Goal: Task Accomplishment & Management: Complete application form

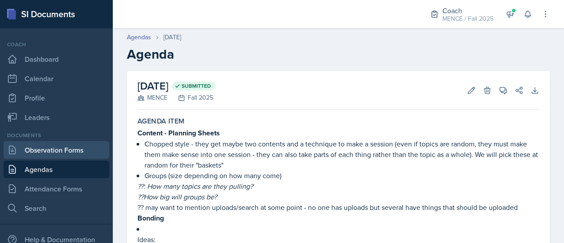
click at [80, 146] on link "Observation Forms" at bounding box center [57, 150] width 106 height 18
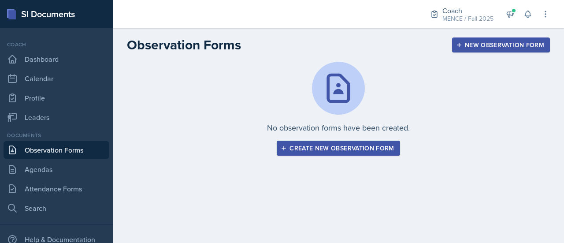
click at [303, 145] on div "Create new observation form" at bounding box center [338, 148] width 112 height 7
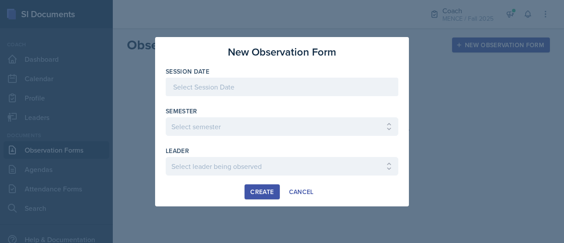
click at [328, 81] on div at bounding box center [282, 87] width 233 height 19
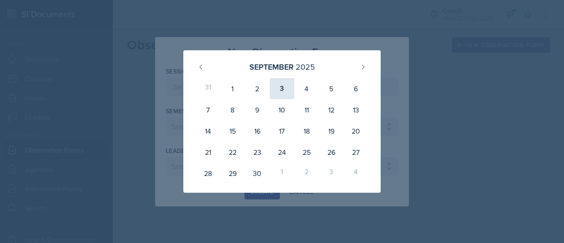
click at [285, 88] on div "3" at bounding box center [282, 88] width 25 height 21
type input "[DATE]"
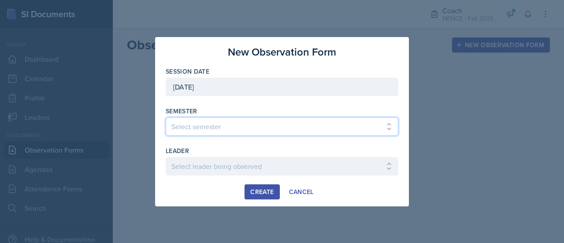
click at [276, 123] on select "Select semester All Spring 2020 Fall 2023 Spring 2019 Spring 2018 Fall 2017 Spr…" at bounding box center [282, 126] width 233 height 19
select select "986fdc3e-2246-4ffd-9cb8-78666de4ebed"
click at [166, 117] on select "Select semester All Spring 2020 Fall 2023 Spring 2019 Spring 2018 Fall 2017 Spr…" at bounding box center [282, 126] width 233 height 19
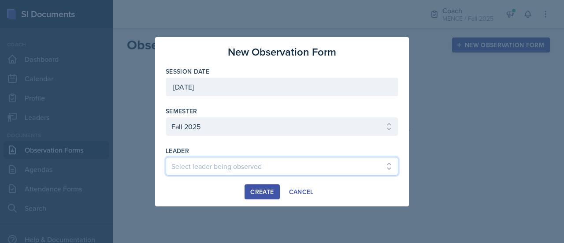
click at [242, 166] on select "Select leader being observed [PERSON_NAME] [PERSON_NAME] / CHEM 1211 / [PERSON_…" at bounding box center [282, 166] width 233 height 19
select select "82d96c05-31fa-4583-82b0-47e87d9e51f5"
click at [166, 157] on select "Select leader being observed [PERSON_NAME] [PERSON_NAME] / CHEM 1211 / [PERSON_…" at bounding box center [282, 166] width 233 height 19
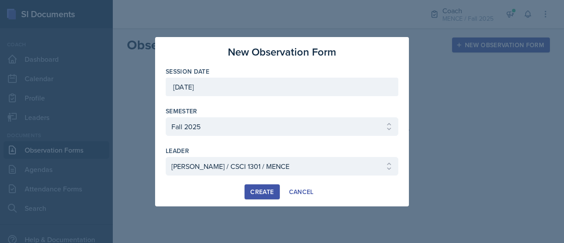
click at [223, 192] on div "Create Cancel" at bounding box center [282, 191] width 233 height 15
click at [263, 190] on div "Create" at bounding box center [261, 191] width 23 height 7
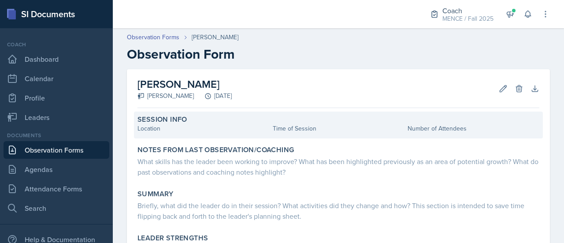
click at [179, 124] on div "Location" at bounding box center [204, 128] width 132 height 9
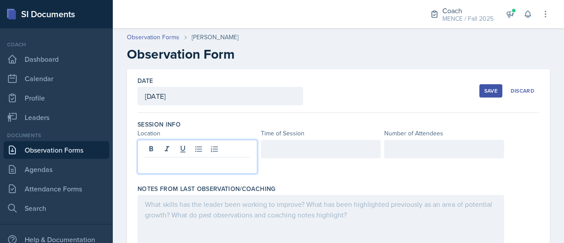
click at [193, 147] on div at bounding box center [198, 157] width 120 height 34
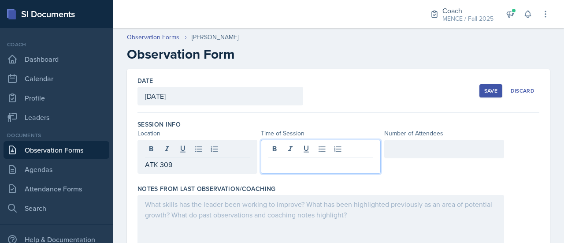
click at [295, 148] on div at bounding box center [321, 157] width 120 height 34
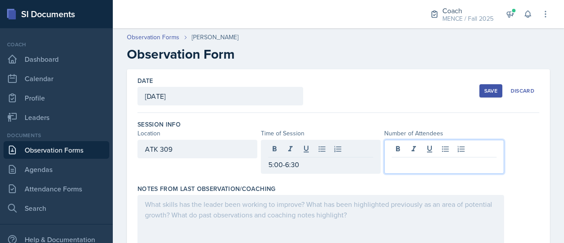
click at [428, 149] on div at bounding box center [444, 157] width 120 height 34
click at [504, 176] on div "Session Info Location Time of Session Number of Attendees ATK 309 5:00-6:30" at bounding box center [339, 148] width 402 height 64
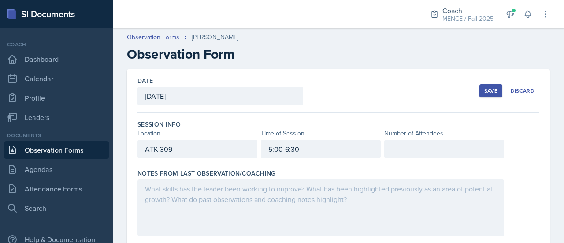
click at [453, 156] on div at bounding box center [444, 149] width 120 height 19
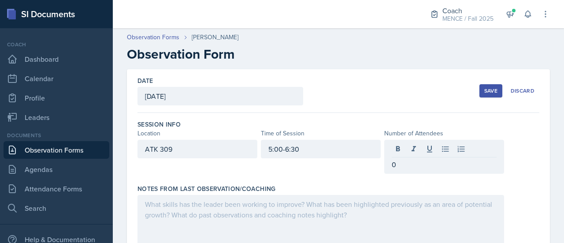
click at [501, 141] on div "ATK 309 5:00-6:30 0" at bounding box center [339, 157] width 402 height 34
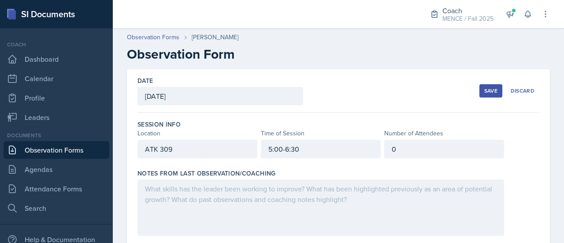
click at [467, 176] on div "Notes From Last Observation/Coaching" at bounding box center [339, 173] width 402 height 9
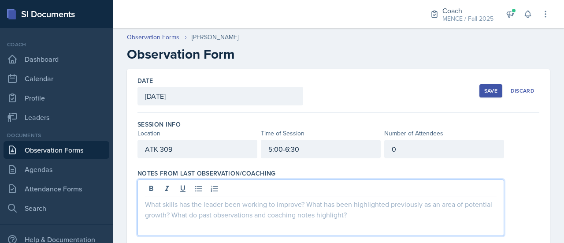
click at [465, 181] on div at bounding box center [321, 207] width 367 height 56
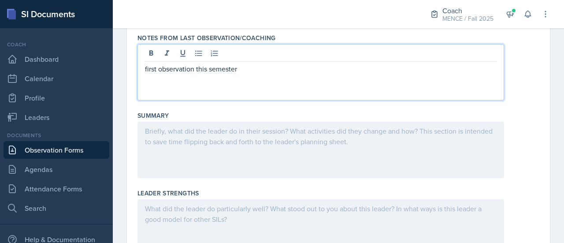
click at [413, 148] on div at bounding box center [321, 150] width 367 height 56
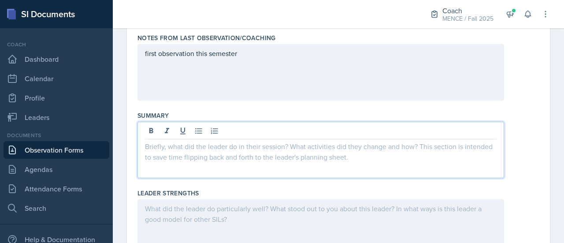
scroll to position [151, 0]
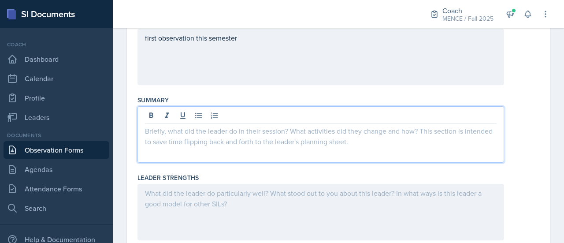
click at [500, 150] on div at bounding box center [339, 134] width 402 height 56
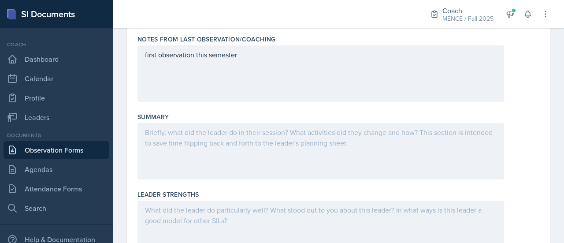
scroll to position [141, 0]
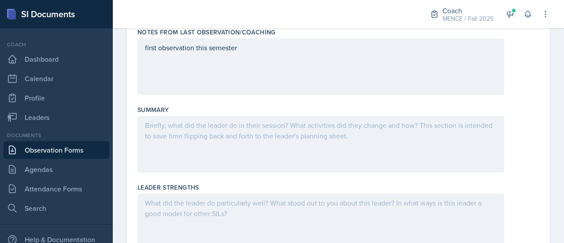
click at [196, 144] on div at bounding box center [321, 144] width 367 height 56
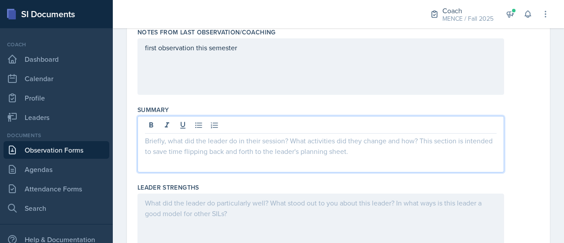
scroll to position [156, 0]
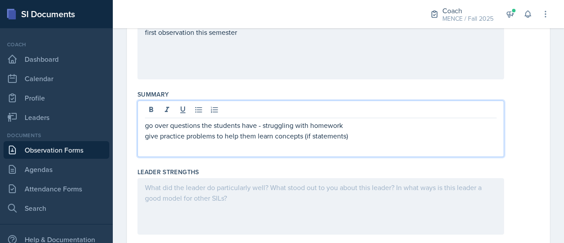
click at [146, 125] on p "go over questions the students have - struggling with homework" at bounding box center [321, 125] width 352 height 11
click at [202, 108] on icon at bounding box center [198, 109] width 9 height 9
click at [147, 135] on p "give practice problems to help them learn concepts (if statements)" at bounding box center [321, 135] width 352 height 11
click at [142, 135] on div "go over questions the students have - struggling with homework give practice pr…" at bounding box center [321, 128] width 367 height 56
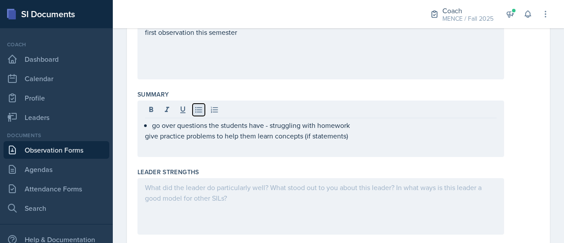
click at [197, 108] on icon at bounding box center [198, 109] width 9 height 9
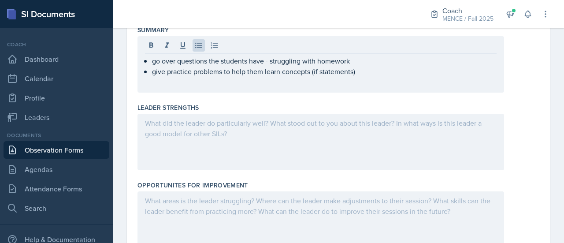
click at [237, 127] on div at bounding box center [321, 142] width 367 height 56
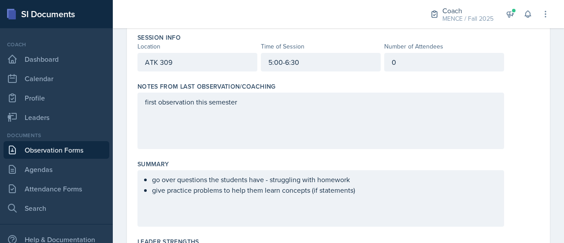
scroll to position [0, 0]
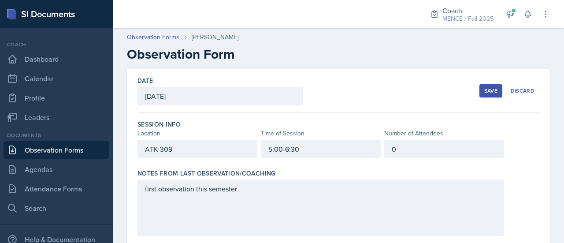
click at [484, 88] on div "Save" at bounding box center [490, 90] width 13 height 7
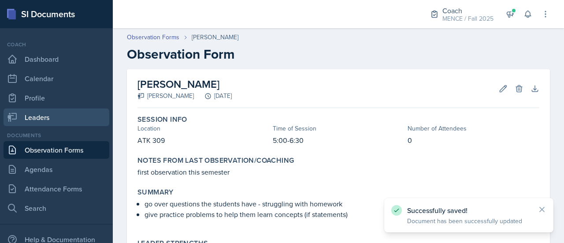
click at [55, 119] on link "Leaders" at bounding box center [57, 117] width 106 height 18
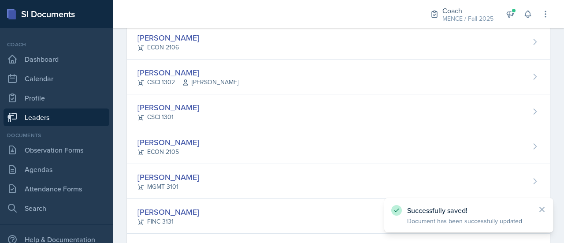
scroll to position [264, 0]
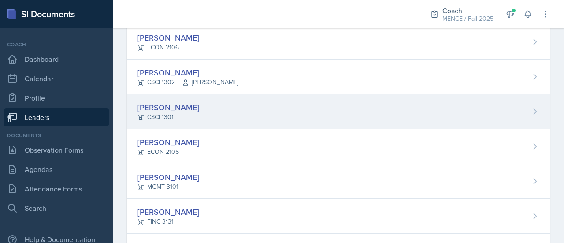
click at [203, 103] on div "[PERSON_NAME] CSCI 1301" at bounding box center [338, 111] width 423 height 35
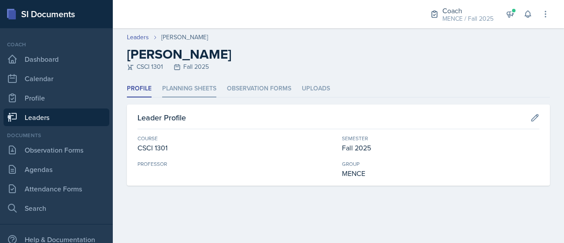
click at [185, 84] on li "Planning Sheets" at bounding box center [189, 88] width 54 height 17
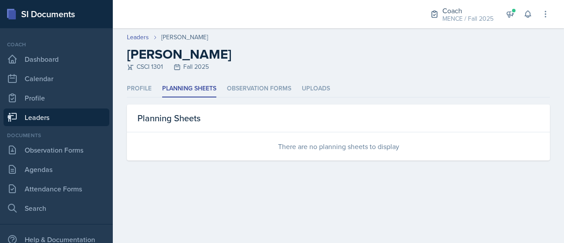
click at [270, 193] on main "Leaders [PERSON_NAME] [PERSON_NAME] CSCI 1301 Fall 2025 Profile Planning Sheets…" at bounding box center [338, 135] width 451 height 215
click at [143, 85] on li "Profile" at bounding box center [139, 88] width 25 height 17
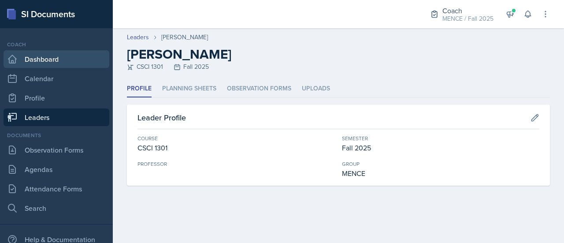
click at [34, 60] on link "Dashboard" at bounding box center [57, 59] width 106 height 18
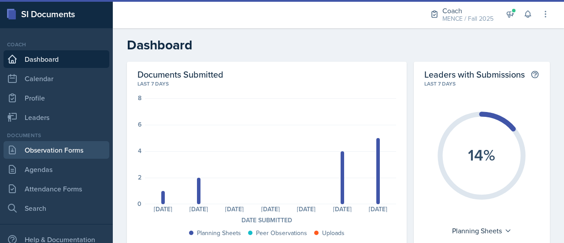
click at [59, 149] on link "Observation Forms" at bounding box center [57, 150] width 106 height 18
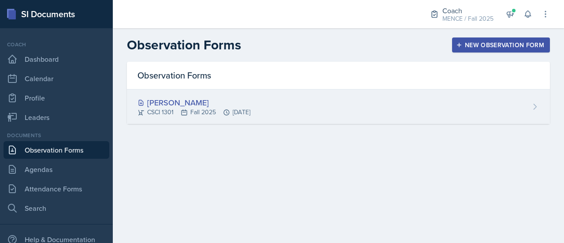
click at [212, 110] on div "CSCI 1301 Fall 2025 [DATE]" at bounding box center [194, 112] width 113 height 9
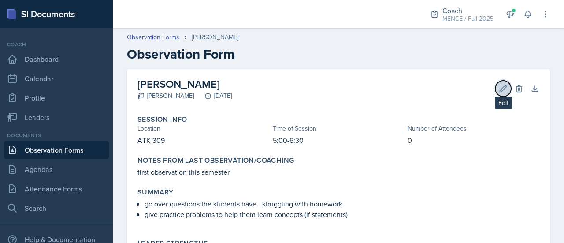
click at [495, 92] on button "Edit" at bounding box center [503, 89] width 16 height 16
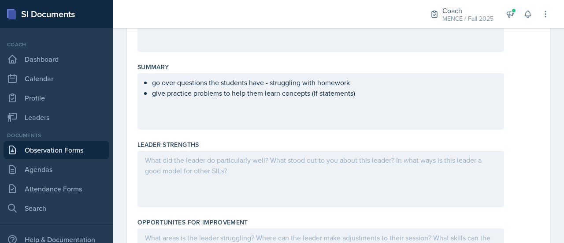
scroll to position [199, 0]
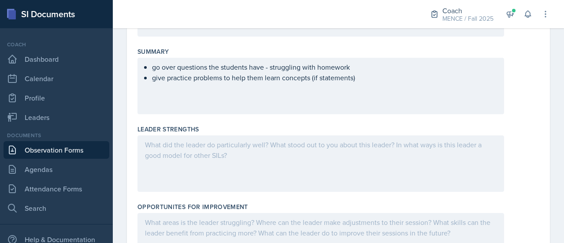
click at [370, 93] on p at bounding box center [321, 88] width 352 height 11
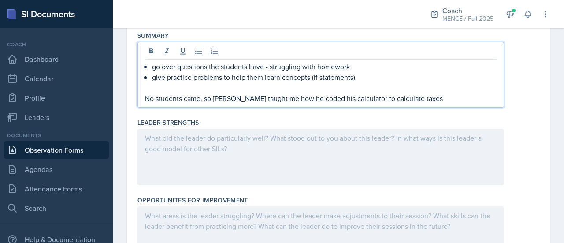
scroll to position [215, 0]
click at [354, 99] on p "No students came, so [PERSON_NAME] taught me how he coded his calculator to cal…" at bounding box center [321, 98] width 352 height 11
click at [293, 147] on div at bounding box center [321, 157] width 367 height 56
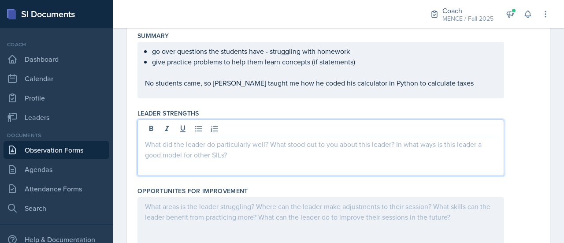
scroll to position [230, 0]
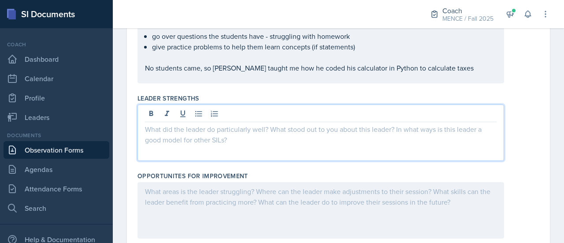
click at [293, 147] on div at bounding box center [321, 132] width 367 height 56
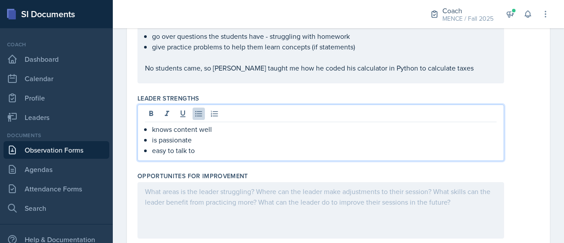
click at [306, 201] on div at bounding box center [321, 210] width 367 height 56
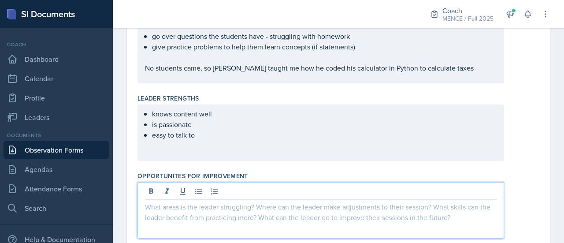
scroll to position [245, 0]
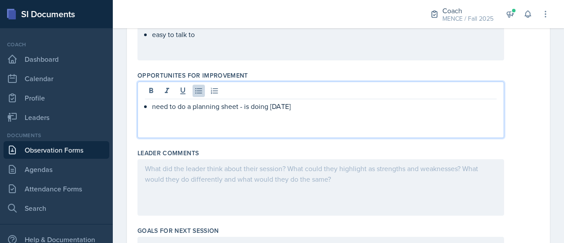
click at [267, 175] on div at bounding box center [321, 187] width 367 height 56
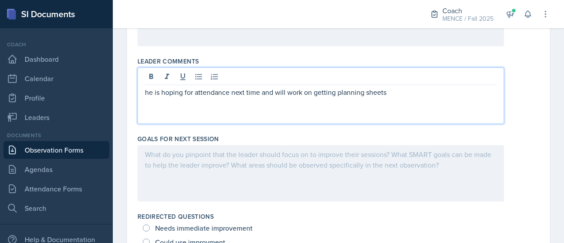
scroll to position [438, 0]
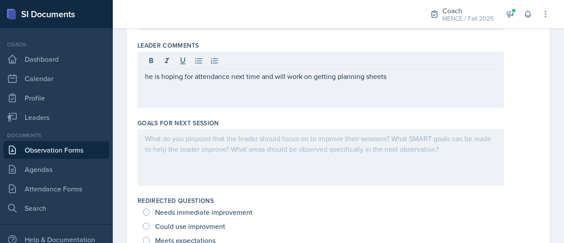
click at [261, 162] on div at bounding box center [321, 157] width 367 height 56
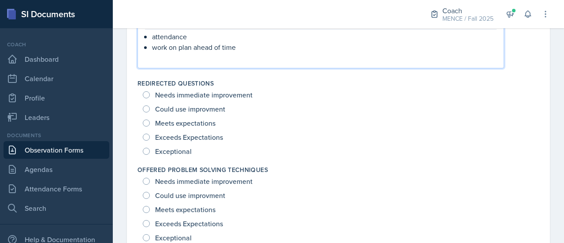
scroll to position [556, 0]
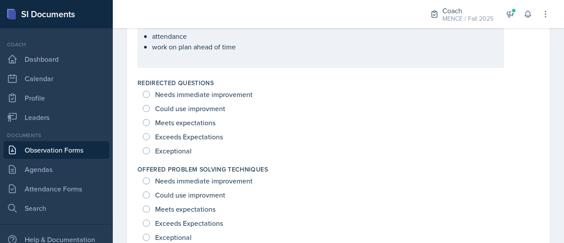
click at [182, 149] on span "Exceptional" at bounding box center [173, 150] width 37 height 9
click at [150, 149] on input "Exceptional" at bounding box center [146, 150] width 7 height 7
radio input "true"
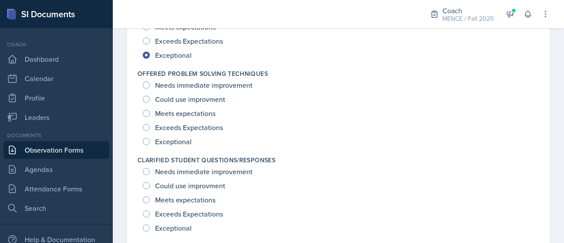
click at [175, 137] on span "Exceptional" at bounding box center [173, 141] width 37 height 9
click at [150, 138] on input "Exceptional" at bounding box center [146, 141] width 7 height 7
radio input "true"
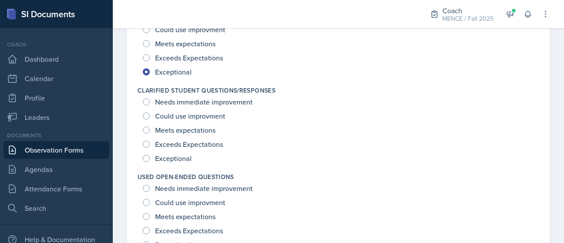
click at [171, 156] on span "Exceptional" at bounding box center [173, 158] width 37 height 9
click at [150, 156] on input "Exceptional" at bounding box center [146, 158] width 7 height 7
radio input "true"
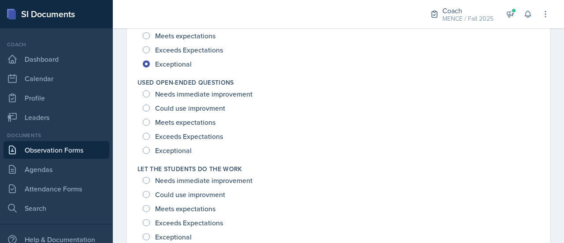
click at [170, 150] on span "Exceptional" at bounding box center [173, 150] width 37 height 9
click at [150, 150] on input "Exceptional" at bounding box center [146, 150] width 7 height 7
radio input "true"
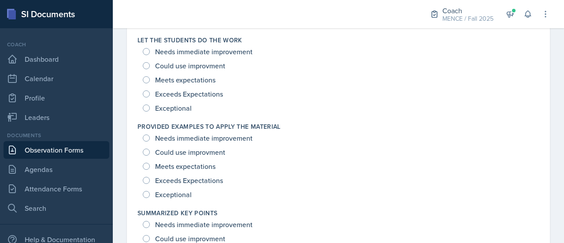
scroll to position [944, 0]
click at [161, 104] on span "Exceptional" at bounding box center [173, 108] width 37 height 9
click at [150, 104] on input "Exceptional" at bounding box center [146, 107] width 7 height 7
radio input "true"
click at [170, 197] on span "Exceptional" at bounding box center [173, 194] width 37 height 9
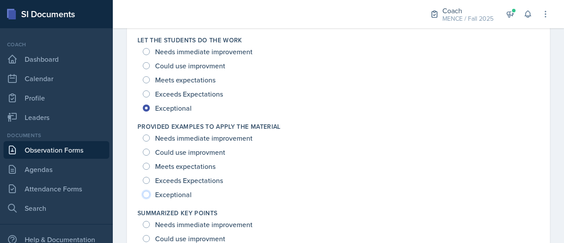
click at [150, 197] on input "Exceptional" at bounding box center [146, 194] width 7 height 7
radio input "true"
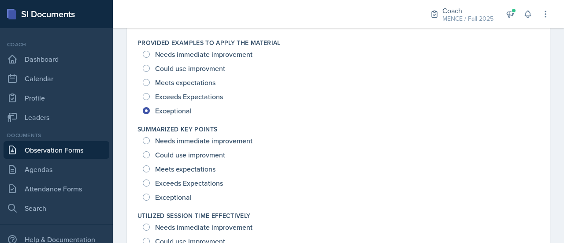
click at [169, 196] on span "Exceptional" at bounding box center [173, 197] width 37 height 9
click at [150, 196] on input "Exceptional" at bounding box center [146, 196] width 7 height 7
radio input "true"
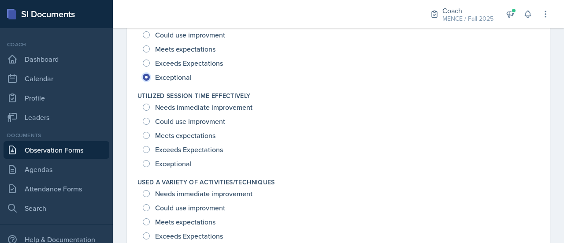
scroll to position [1148, 0]
click at [161, 162] on span "Exceptional" at bounding box center [173, 163] width 37 height 9
click at [150, 162] on input "Exceptional" at bounding box center [146, 163] width 7 height 7
radio input "true"
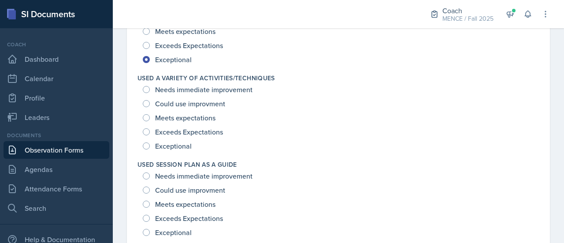
click at [171, 143] on span "Exceptional" at bounding box center [173, 145] width 37 height 9
click at [150, 143] on input "Exceptional" at bounding box center [146, 145] width 7 height 7
radio input "true"
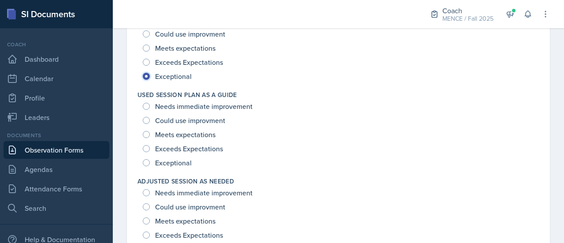
scroll to position [1320, 0]
click at [177, 161] on span "Exceptional" at bounding box center [173, 163] width 37 height 9
click at [150, 161] on input "Exceptional" at bounding box center [146, 163] width 7 height 7
radio input "true"
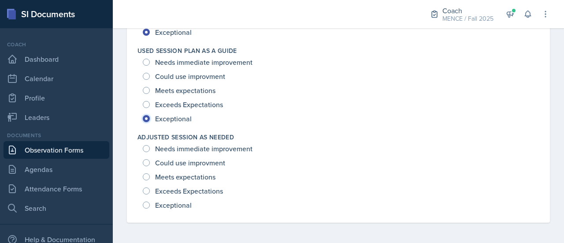
scroll to position [1365, 0]
click at [177, 201] on span "Exceptional" at bounding box center [173, 205] width 37 height 9
click at [150, 201] on input "Exceptional" at bounding box center [146, 204] width 7 height 7
radio input "true"
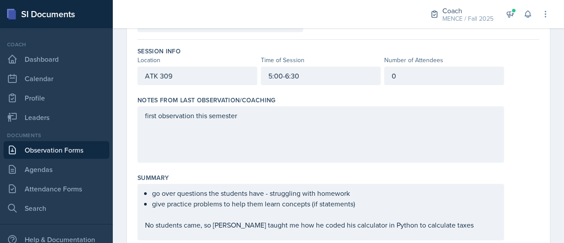
scroll to position [0, 0]
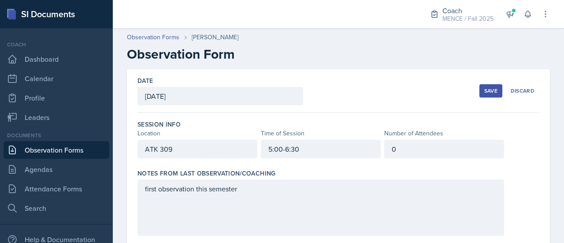
click at [489, 88] on div "Save" at bounding box center [490, 90] width 13 height 7
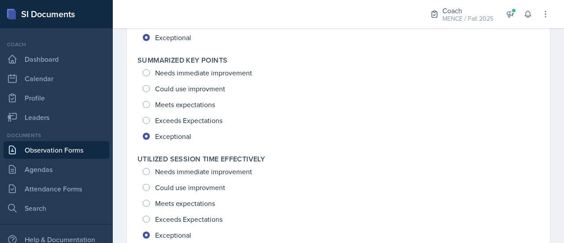
scroll to position [1301, 0]
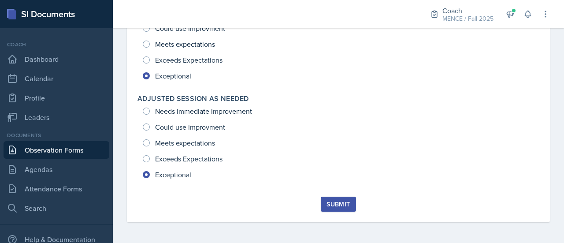
click at [342, 202] on div "Submit" at bounding box center [338, 204] width 23 height 7
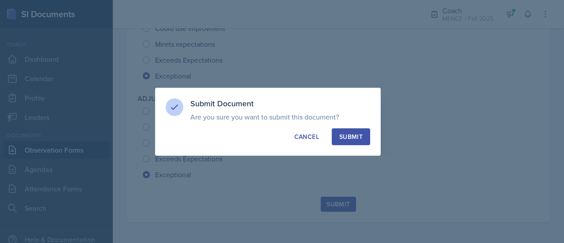
click at [350, 139] on div "Submit" at bounding box center [350, 136] width 23 height 9
radio input "true"
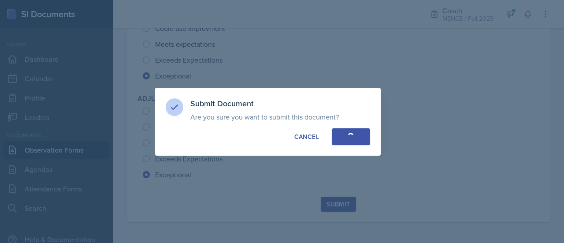
radio input "true"
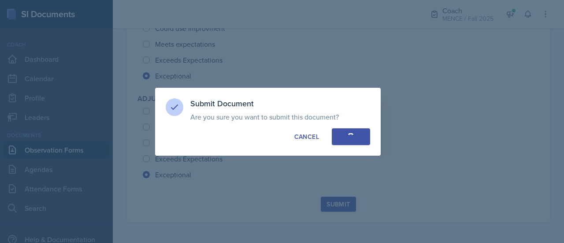
radio input "true"
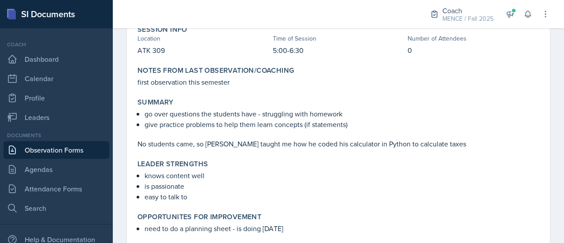
scroll to position [0, 0]
